Goal: Communication & Community: Participate in discussion

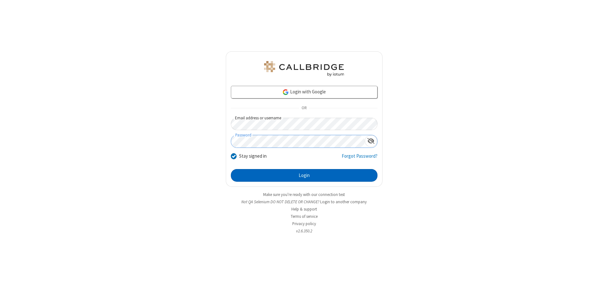
click at [304, 176] on button "Login" at bounding box center [304, 175] width 147 height 13
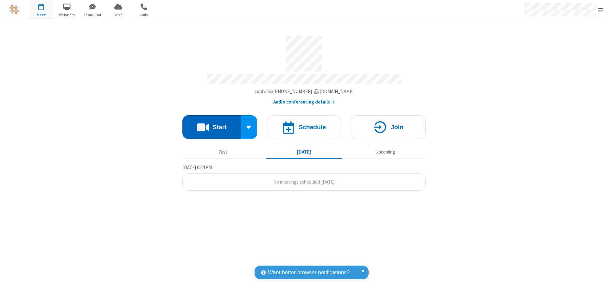
click at [212, 124] on button "Start" at bounding box center [211, 127] width 59 height 24
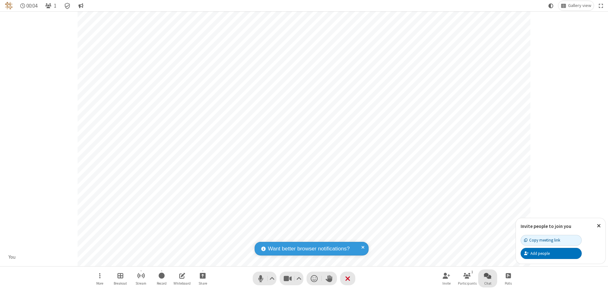
click at [488, 276] on span "Open chat" at bounding box center [488, 276] width 8 height 8
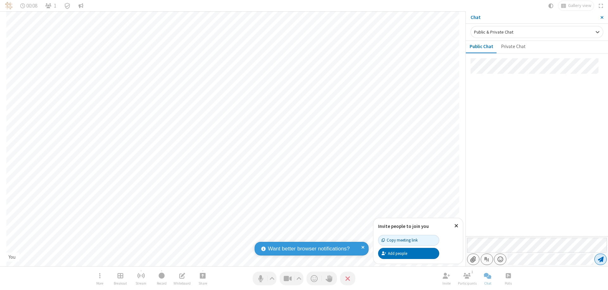
click at [601, 259] on span "Send message" at bounding box center [601, 259] width 6 height 6
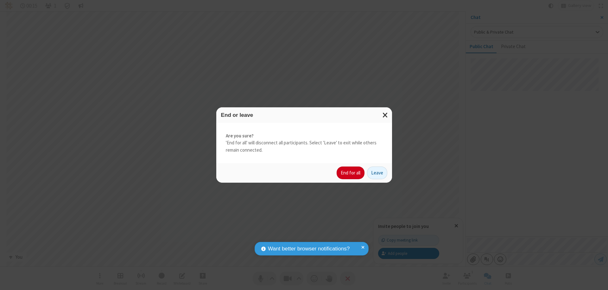
click at [351, 173] on button "End for all" at bounding box center [351, 173] width 28 height 13
